Goal: Find specific page/section: Find specific page/section

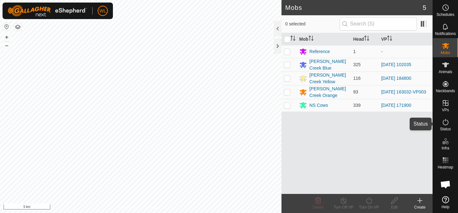
click at [446, 124] on icon at bounding box center [446, 122] width 8 height 8
